Goal: Use online tool/utility: Utilize a website feature to perform a specific function

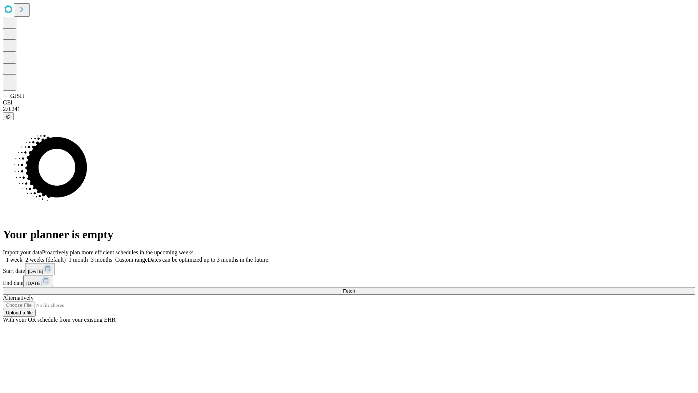
click at [355, 288] on span "Fetch" at bounding box center [349, 290] width 12 height 5
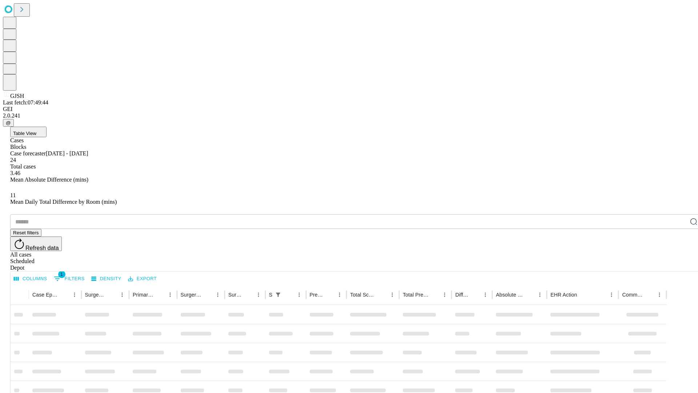
click at [36, 131] on span "Table View" at bounding box center [24, 133] width 23 height 5
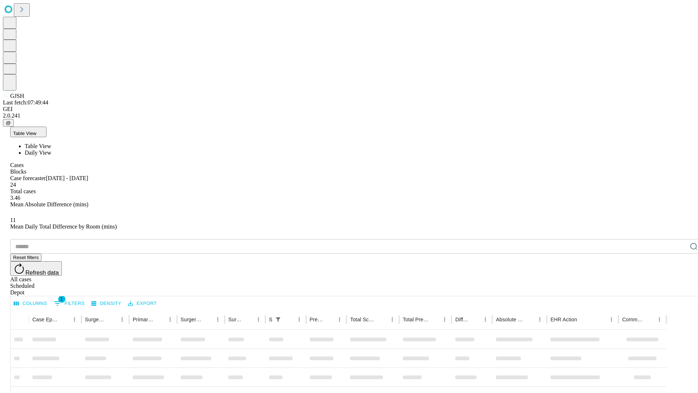
click at [51, 149] on span "Daily View" at bounding box center [38, 152] width 27 height 6
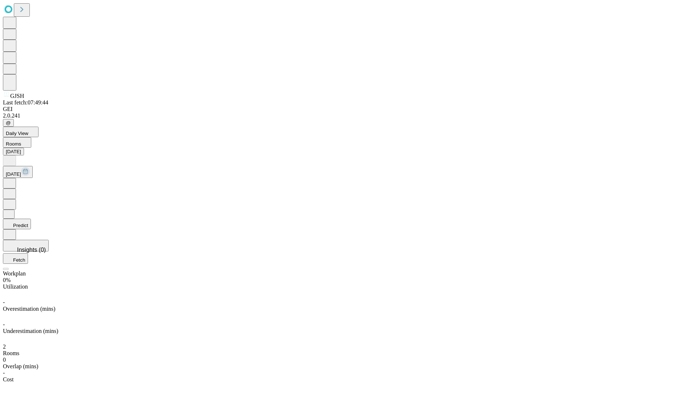
click at [31, 219] on button "Predict" at bounding box center [17, 224] width 28 height 11
